Goal: Find specific page/section: Find specific page/section

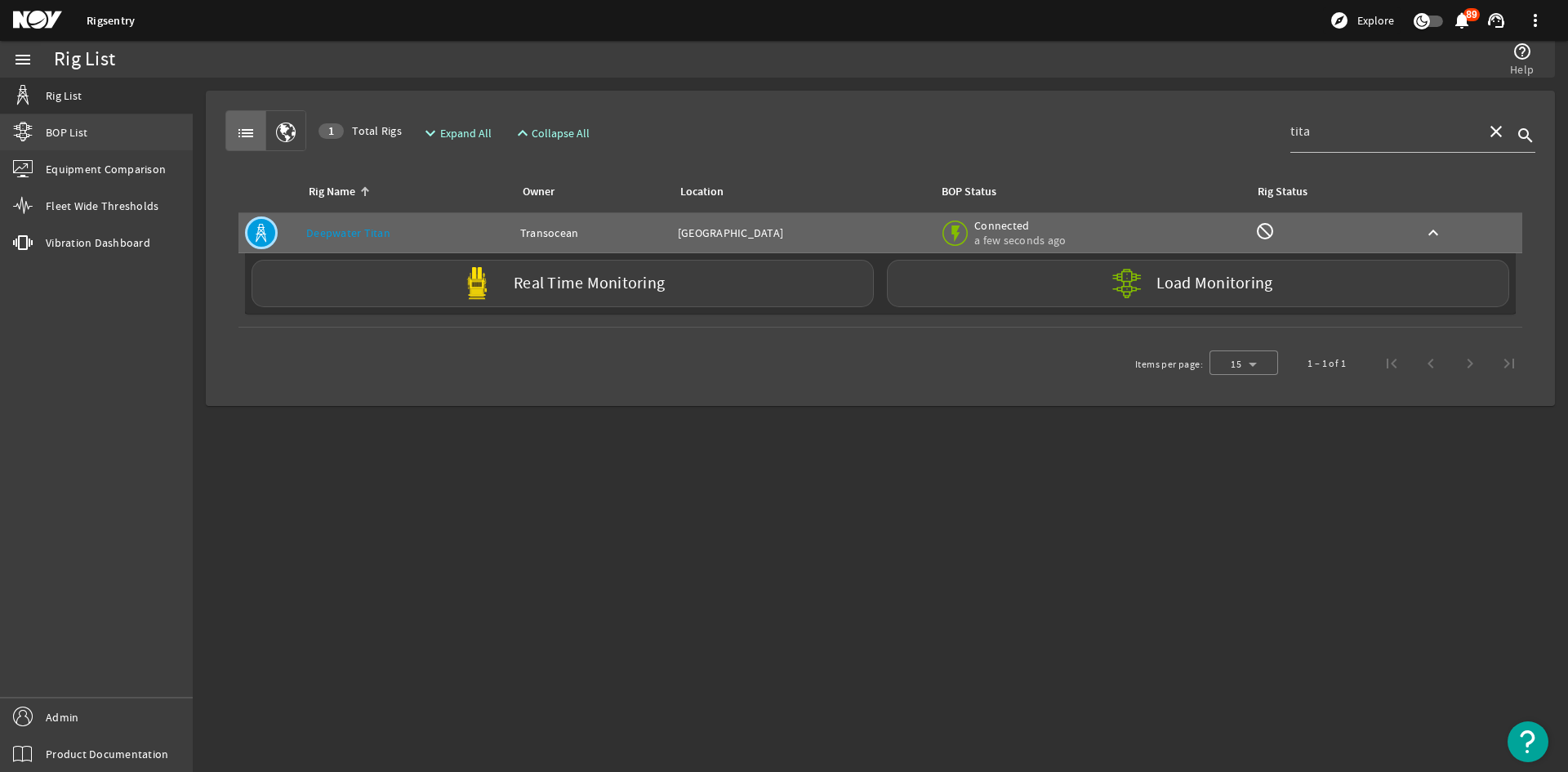
click at [96, 134] on link "BOP List" at bounding box center [96, 132] width 193 height 36
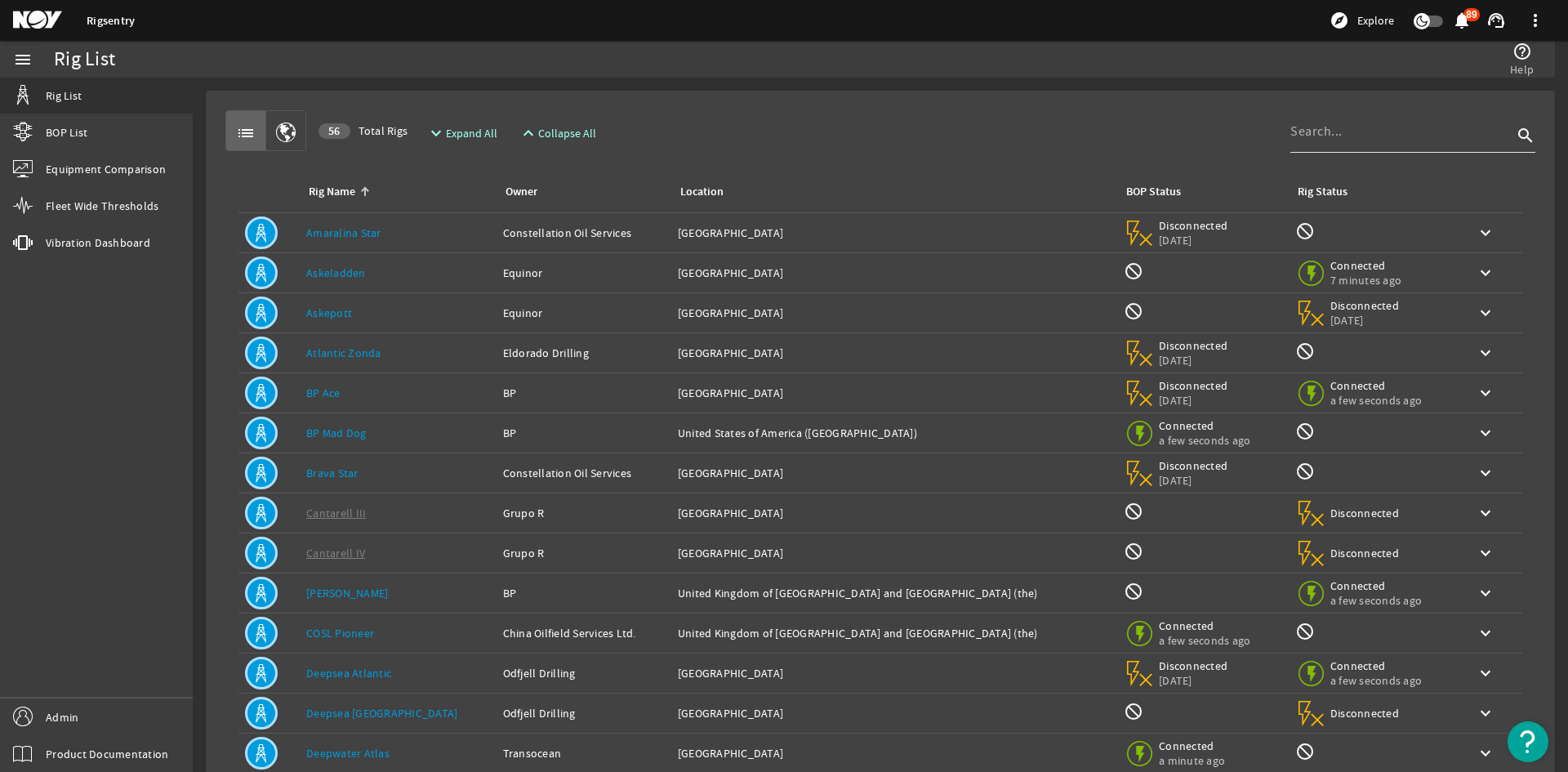
click at [1335, 124] on input at bounding box center [1402, 132] width 222 height 20
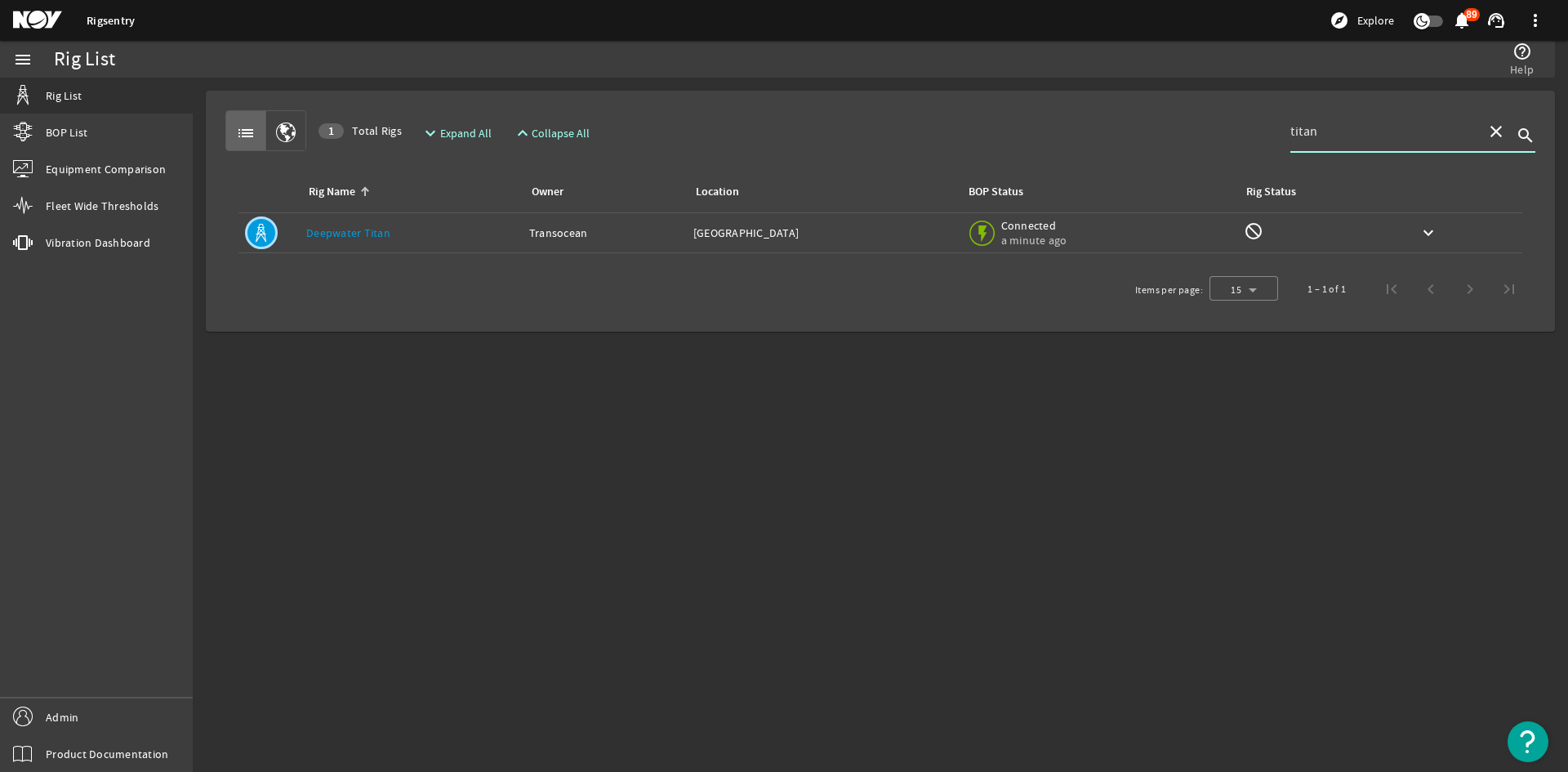
type input "titan"
click at [439, 226] on div "Rig Name: Deepwater Titan" at bounding box center [411, 232] width 210 height 16
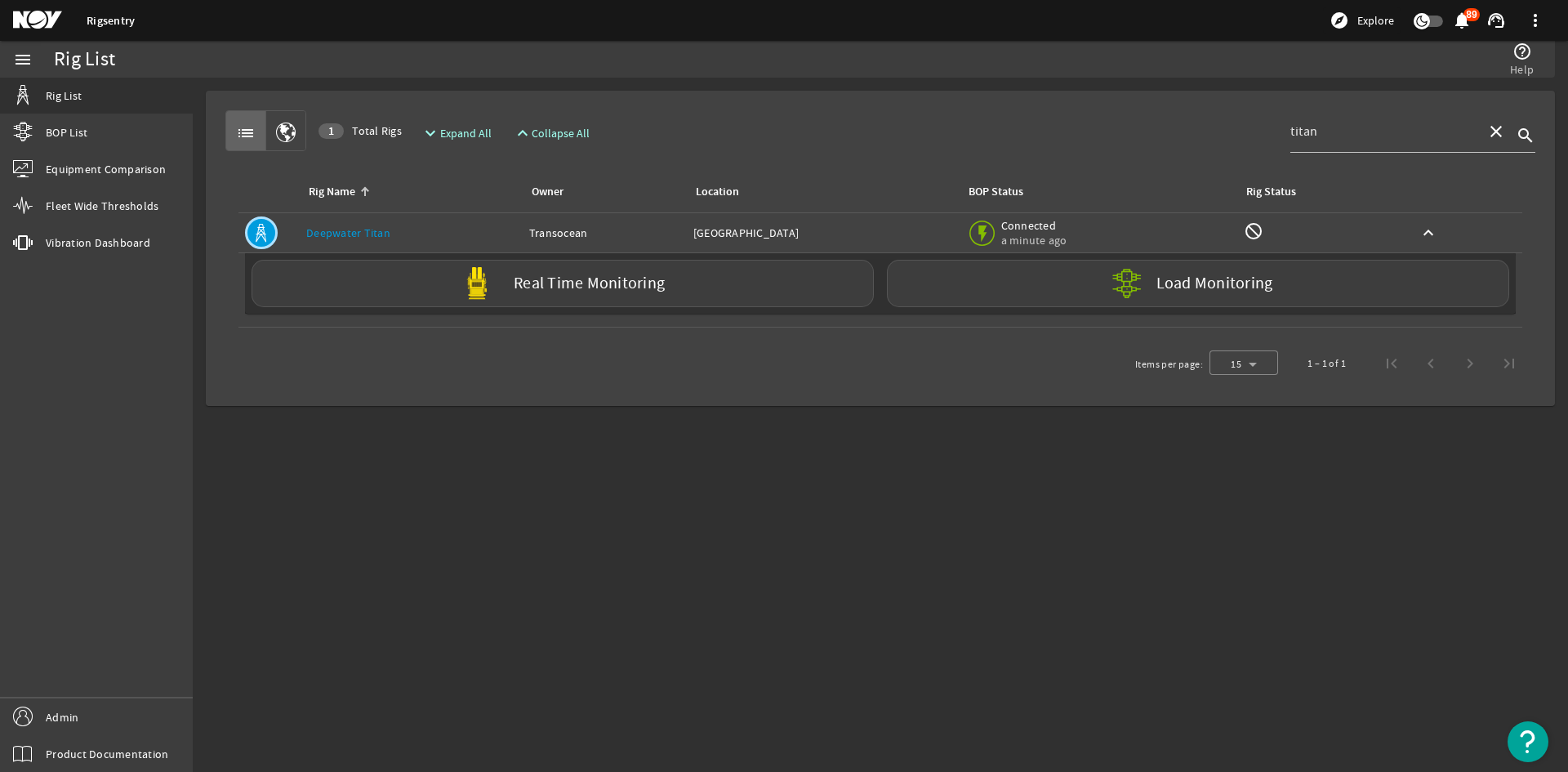
click at [334, 227] on link "Deepwater Titan" at bounding box center [348, 232] width 84 height 14
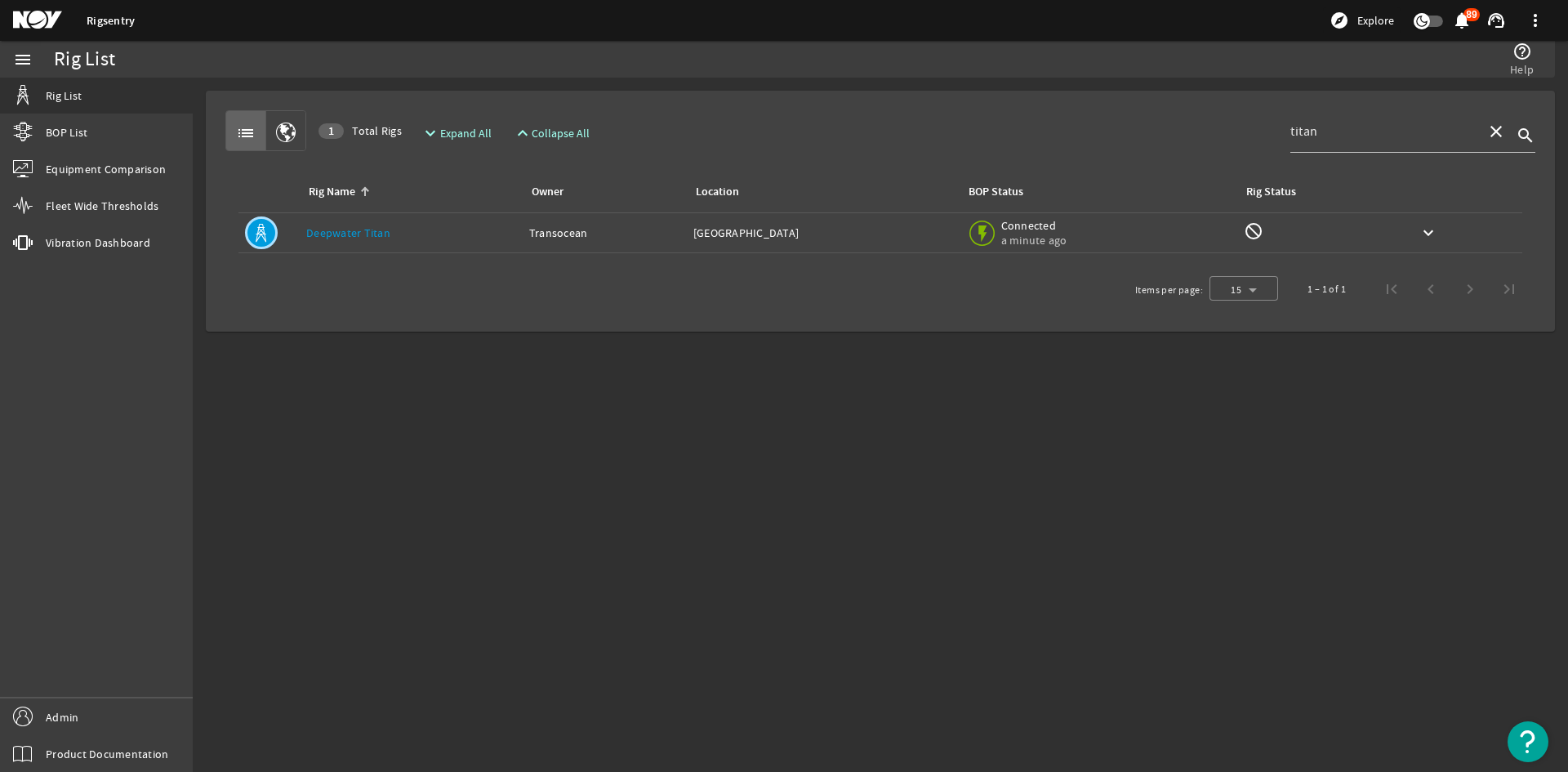
click at [326, 230] on link "Deepwater Titan" at bounding box center [348, 232] width 84 height 14
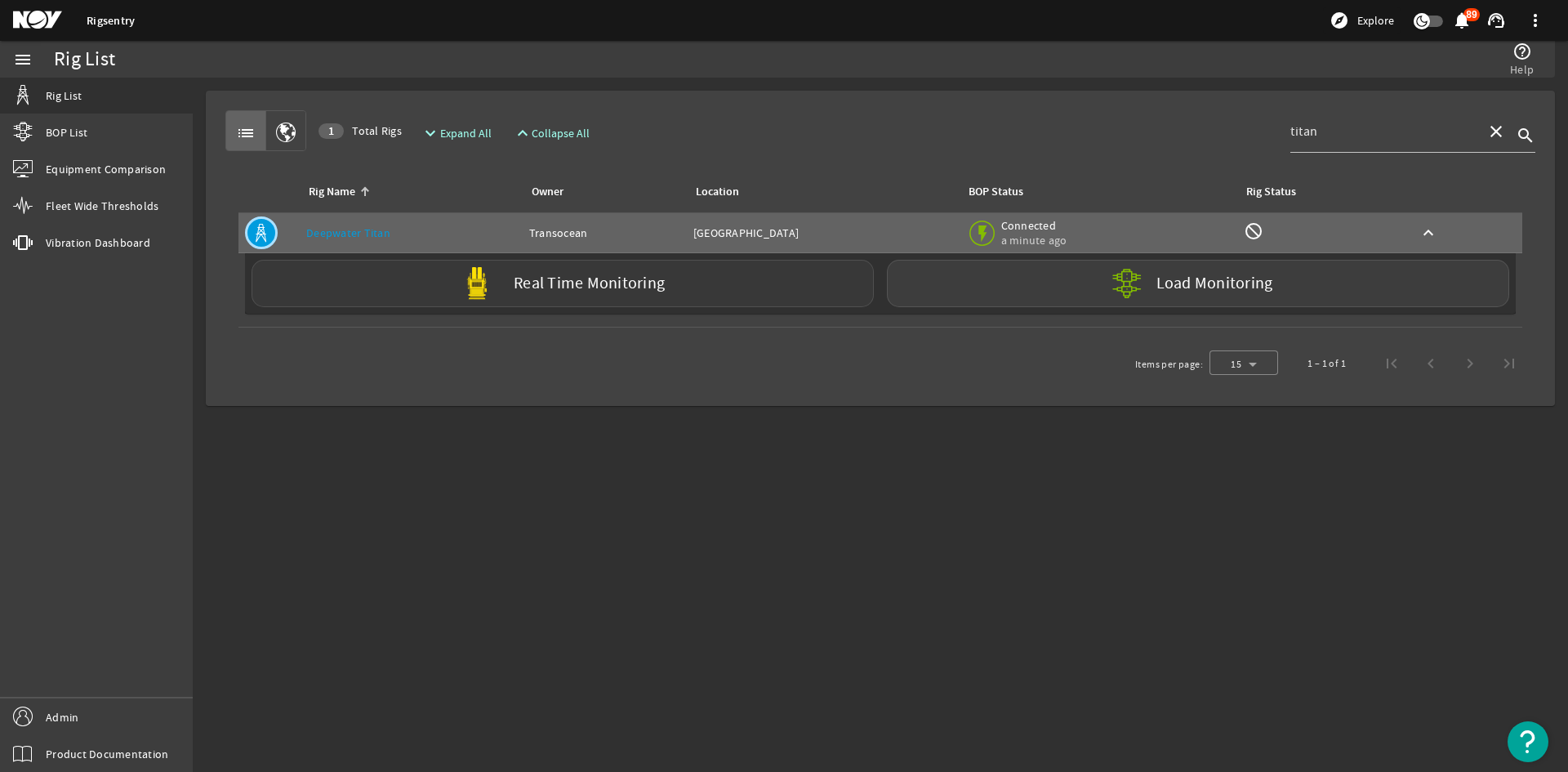
click at [436, 289] on div "Real Time Monitoring" at bounding box center [562, 283] width 622 height 47
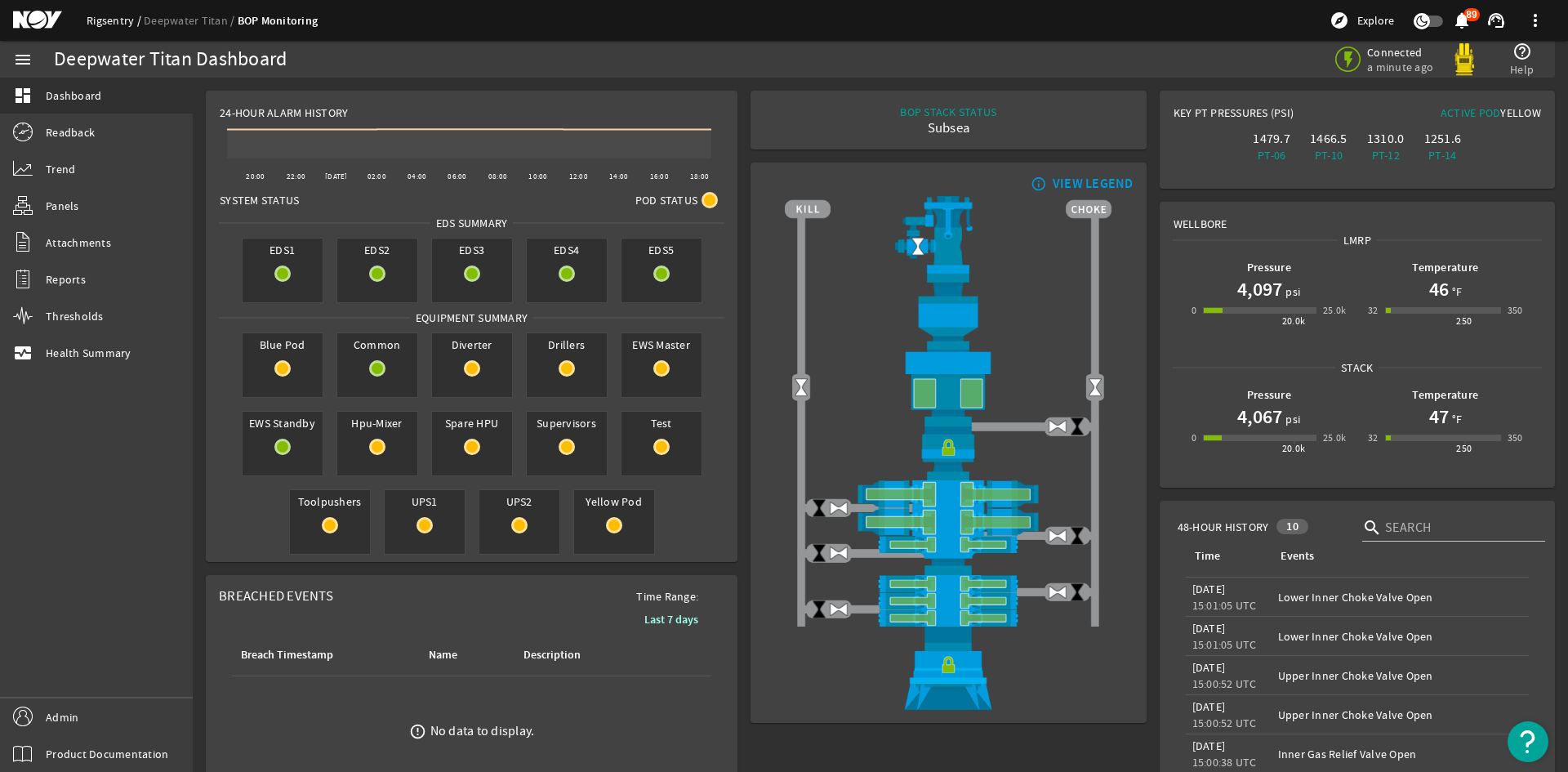
click at [126, 17] on link "Rigsentry" at bounding box center [115, 20] width 57 height 14
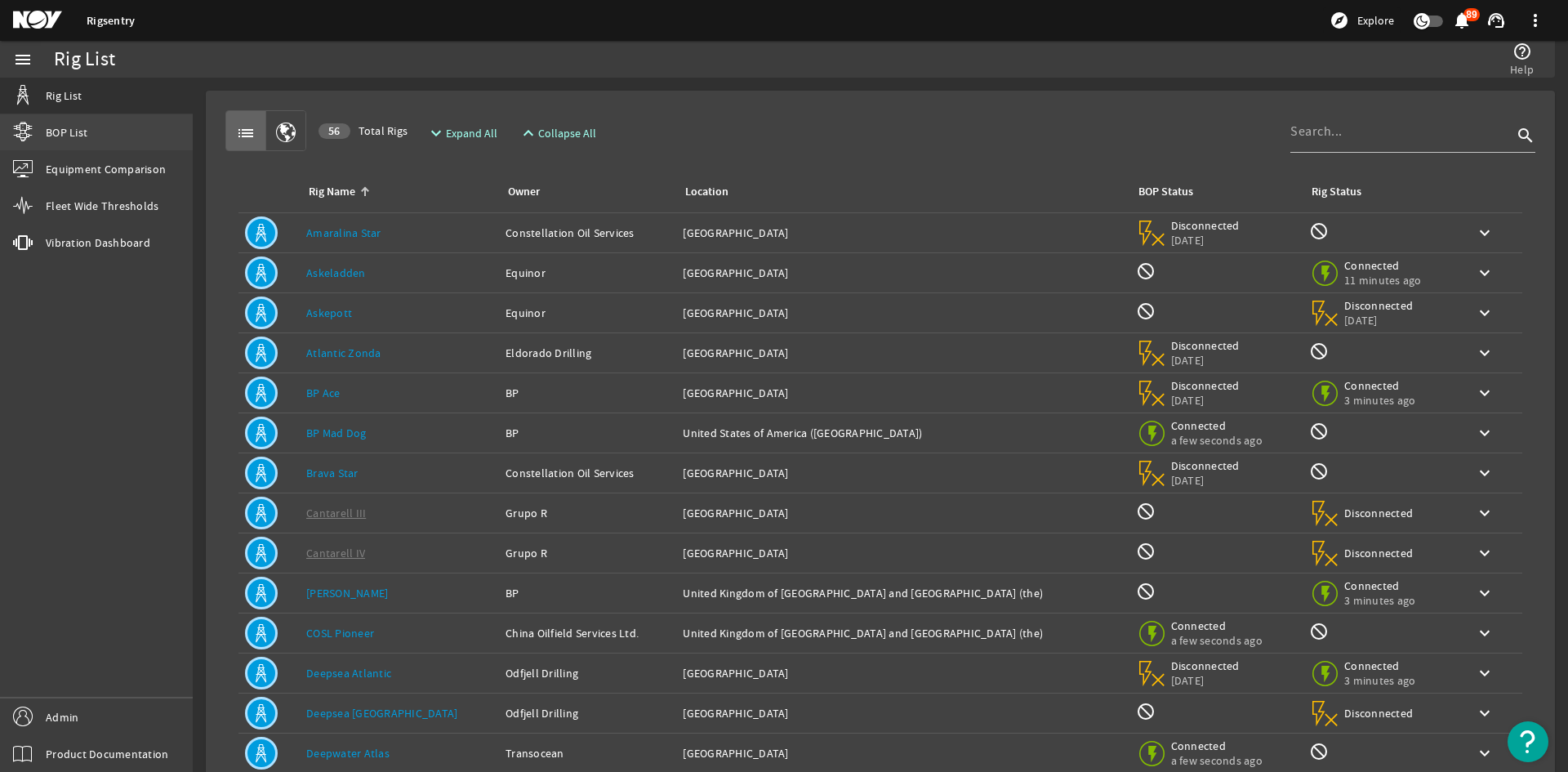
click at [96, 124] on link "BOP List" at bounding box center [96, 132] width 193 height 36
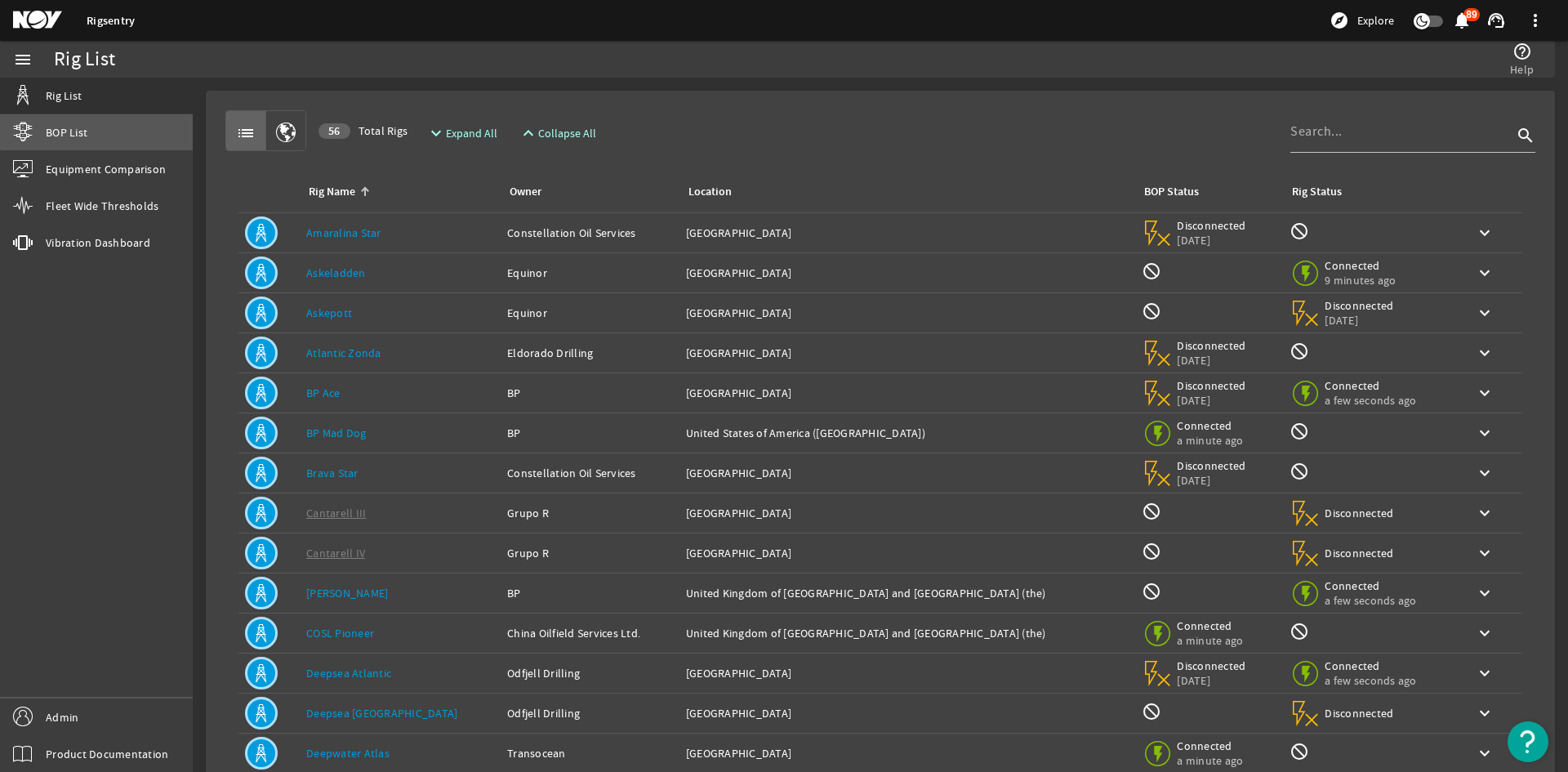
click at [109, 130] on link "BOP List" at bounding box center [96, 132] width 193 height 36
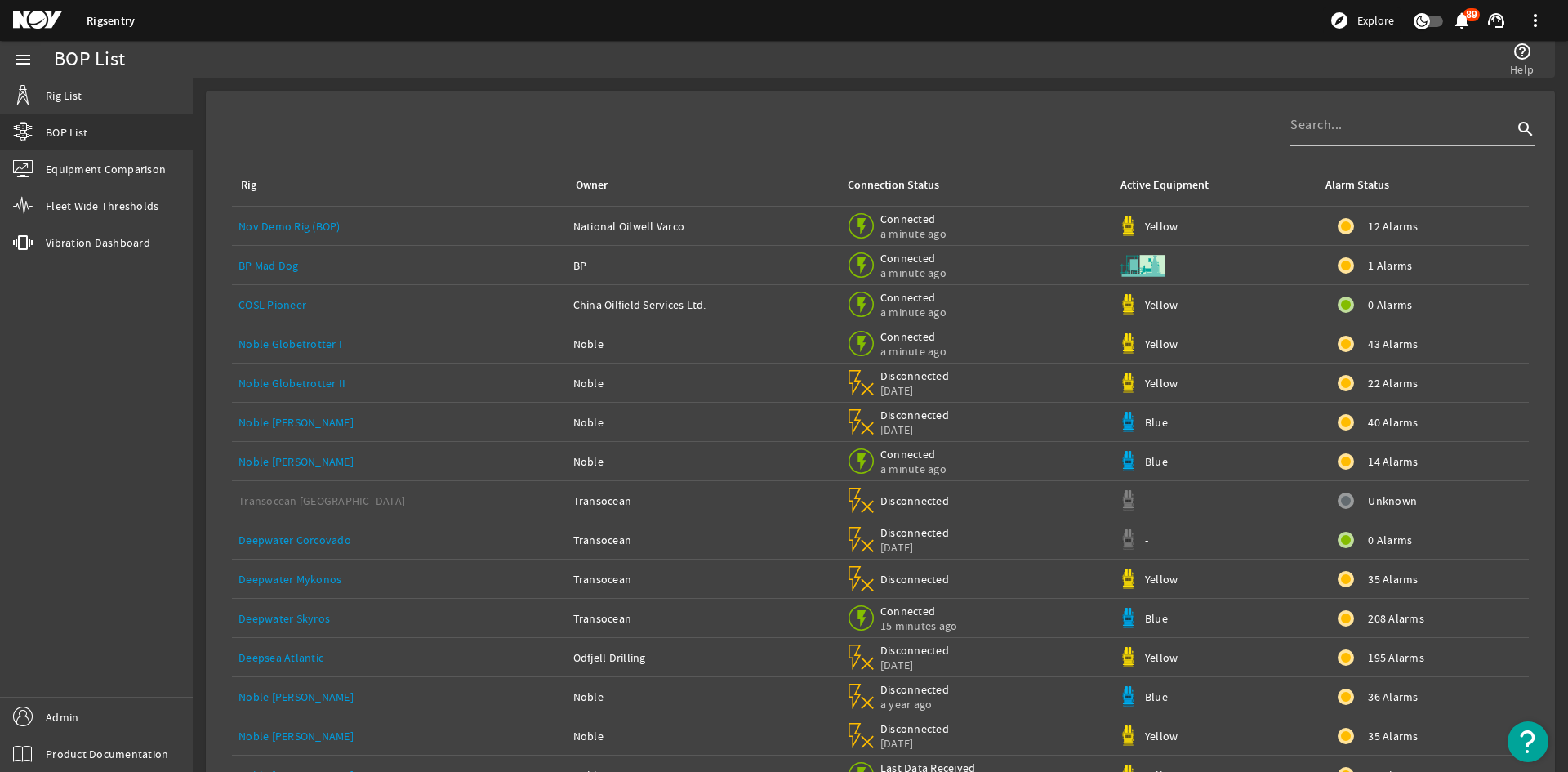
click at [126, 389] on div "menu Rig List BOP List Equipment Comparison Fleet Wide Thresholds vibration Vib…" at bounding box center [96, 406] width 193 height 730
click at [1368, 139] on div at bounding box center [1402, 125] width 222 height 42
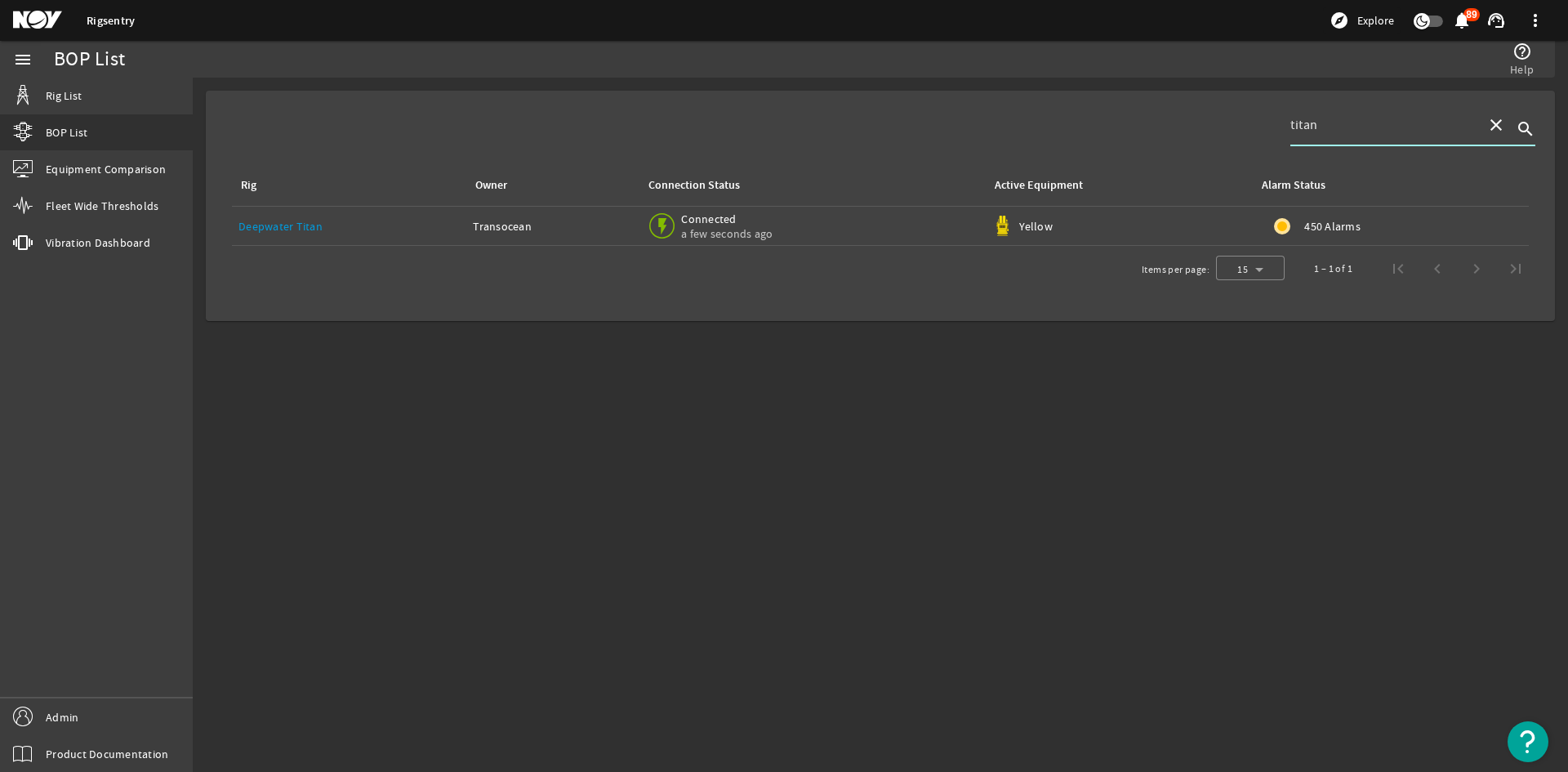
type input "titan"
click at [372, 218] on div "Deepwater Titan" at bounding box center [349, 226] width 222 height 16
click at [105, 80] on link "Rig List" at bounding box center [96, 96] width 193 height 36
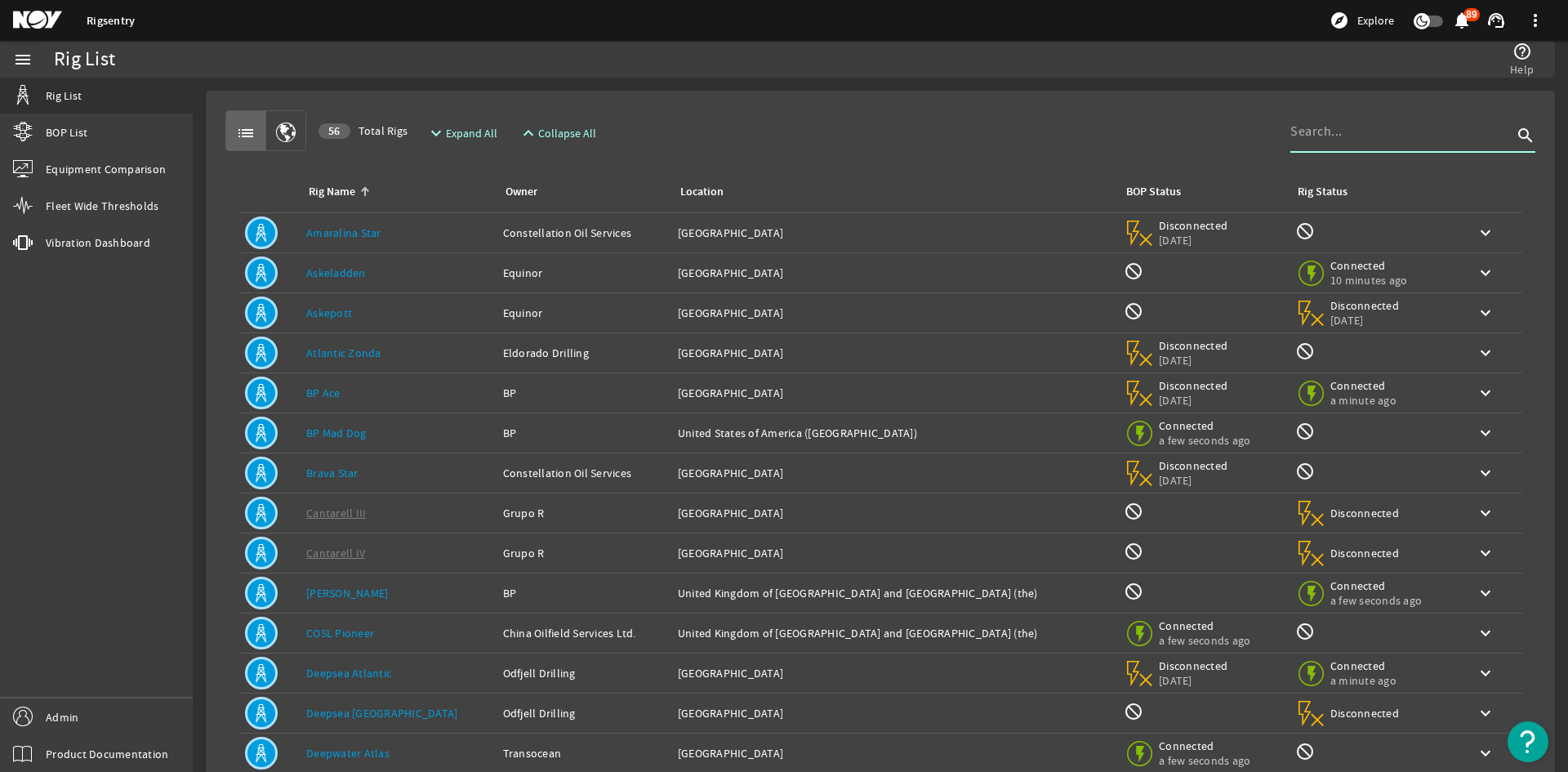
click at [1365, 130] on input at bounding box center [1402, 132] width 222 height 20
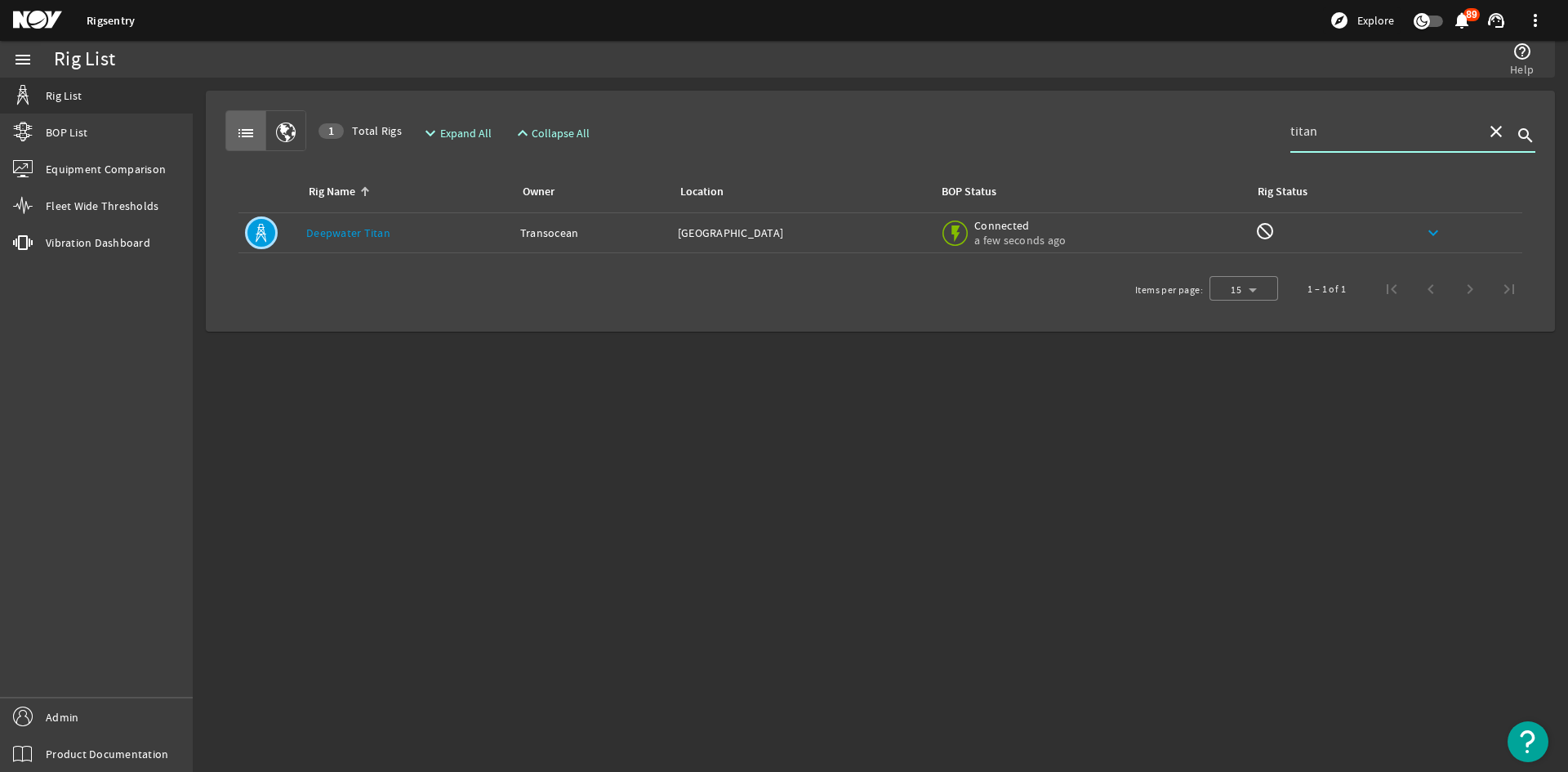
type input "titan"
click at [1440, 224] on mat-icon "keyboard_arrow_down" at bounding box center [1433, 233] width 20 height 20
